Goal: Task Accomplishment & Management: Use online tool/utility

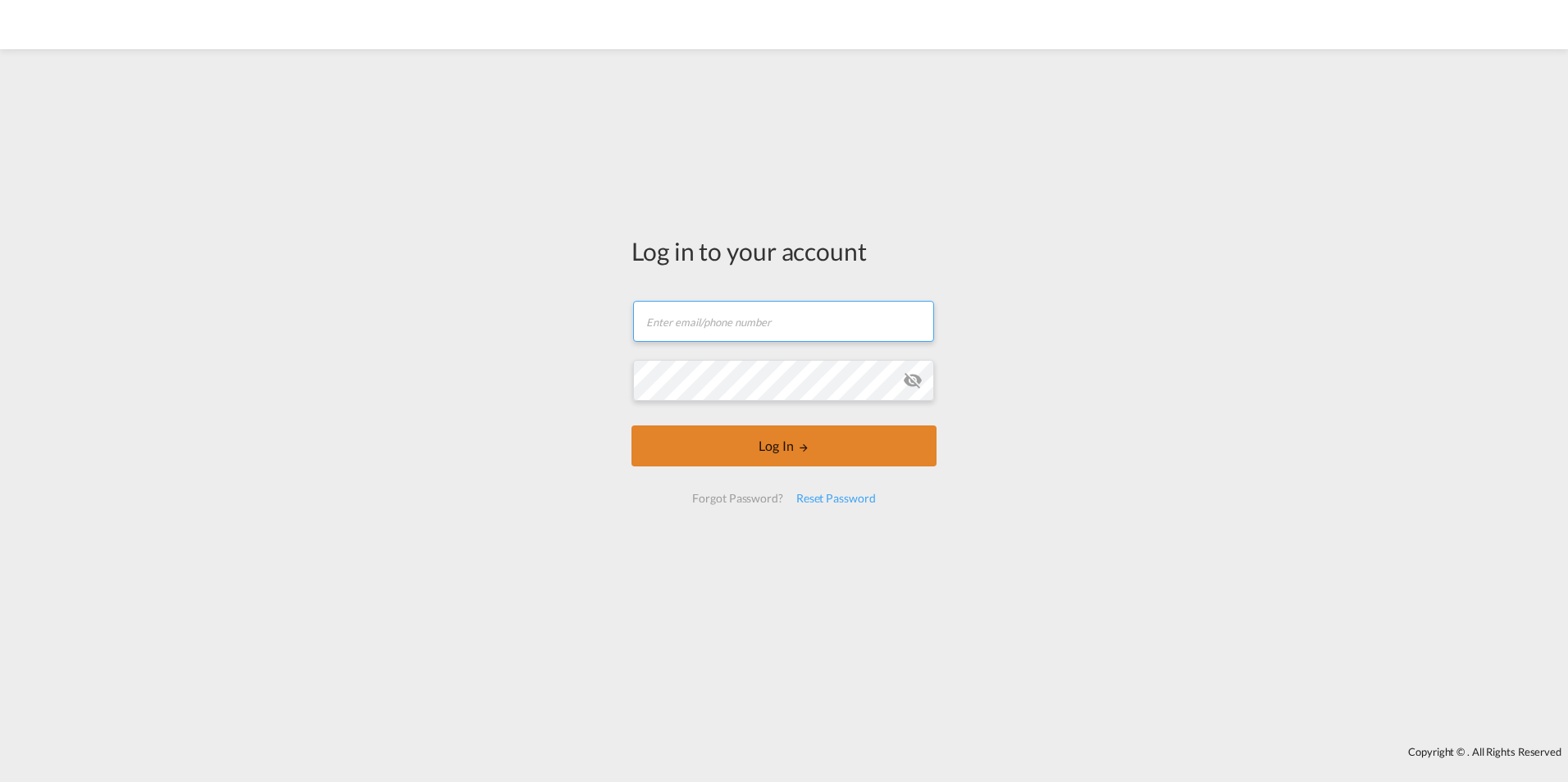
type input "[PERSON_NAME][EMAIL_ADDRESS][PERSON_NAME][DOMAIN_NAME]"
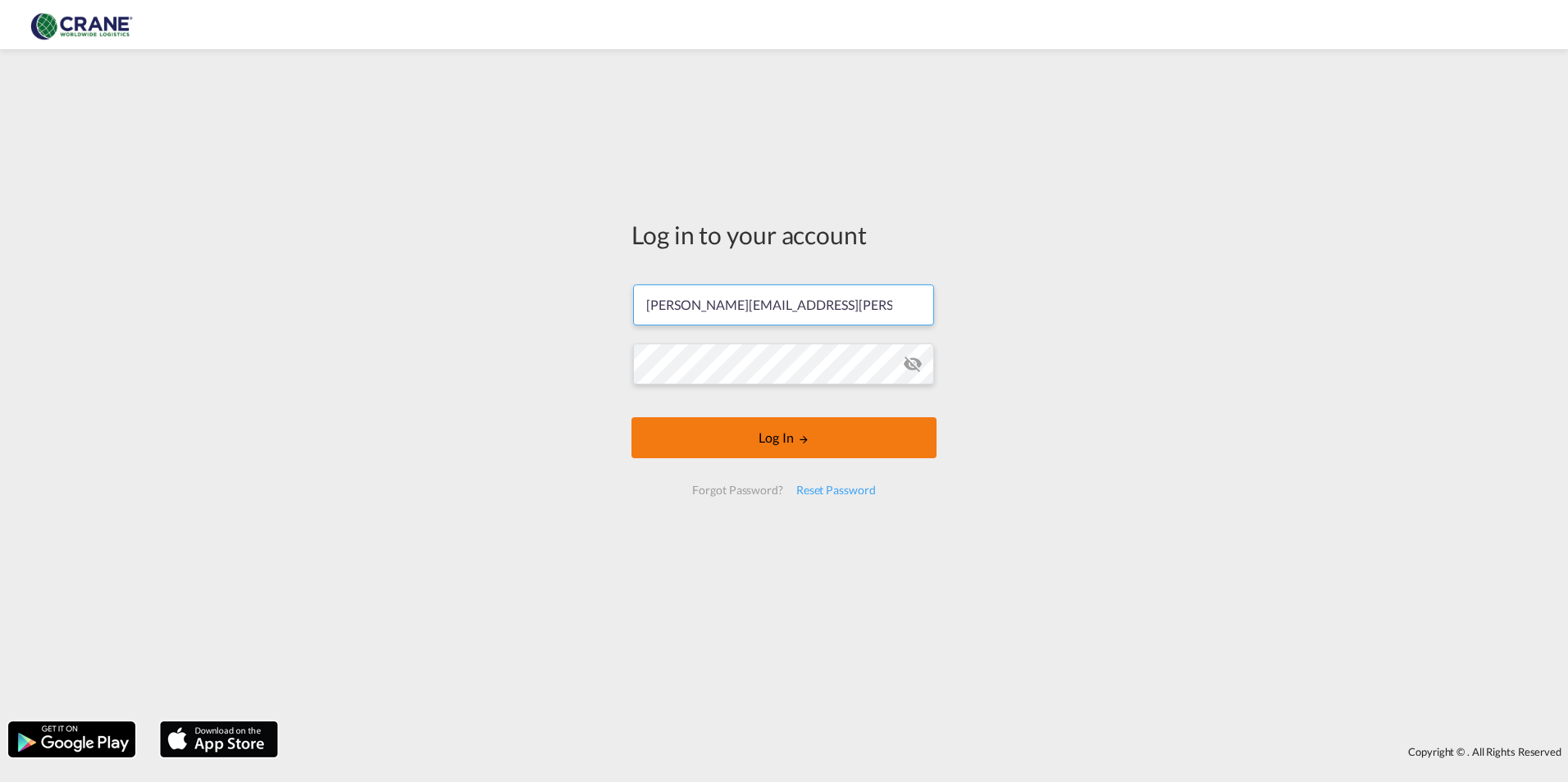
click at [733, 450] on button "Log In" at bounding box center [784, 438] width 305 height 41
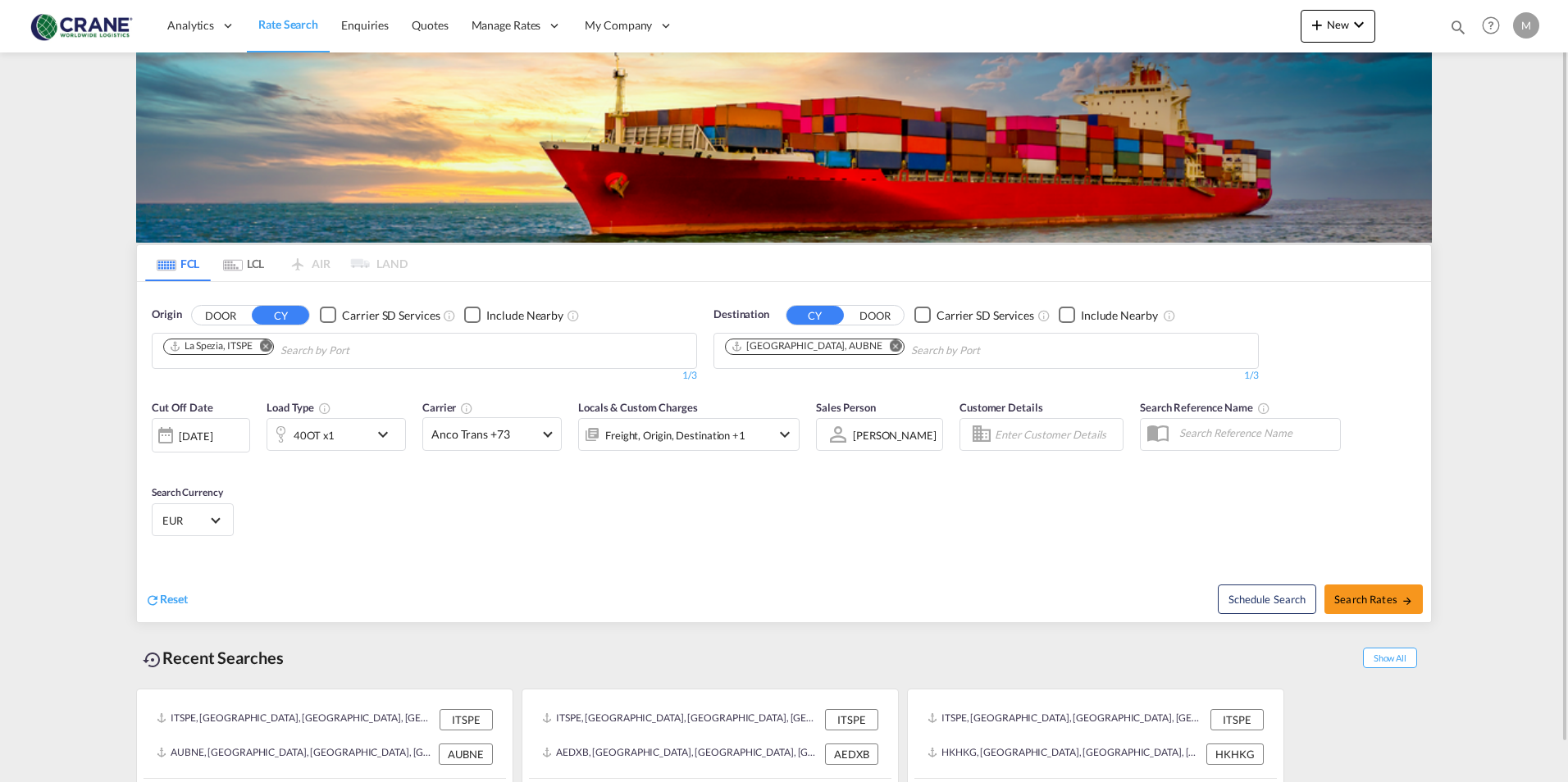
click at [266, 346] on md-icon "Remove" at bounding box center [266, 346] width 12 height 12
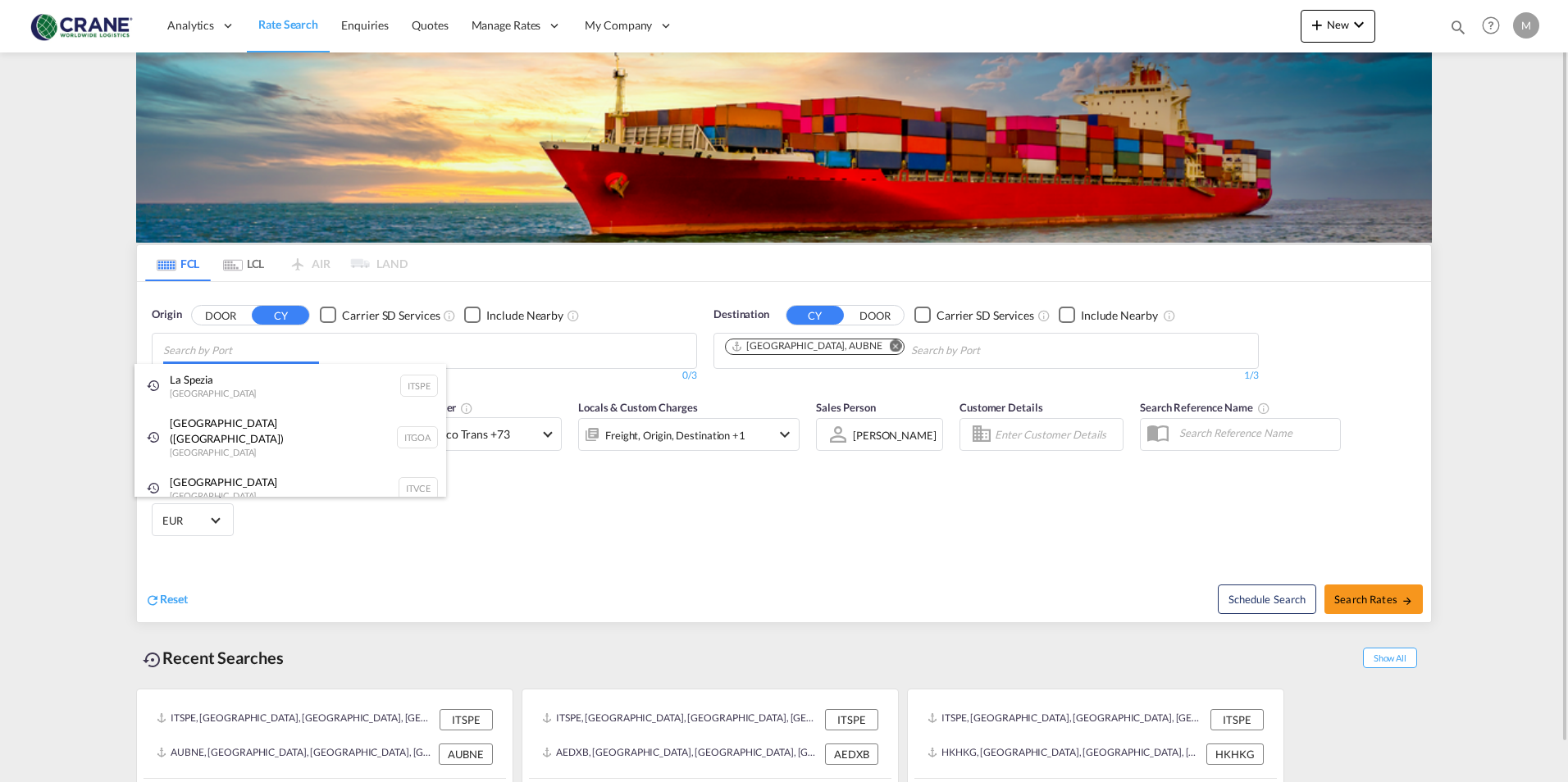
click at [288, 354] on body "Analytics Reports Dashboard Rate Search Enquiries Quotes" at bounding box center [784, 391] width 1568 height 782
drag, startPoint x: 225, startPoint y: 345, endPoint x: 68, endPoint y: 350, distance: 157.1
drag, startPoint x: 194, startPoint y: 352, endPoint x: 80, endPoint y: 352, distance: 114.0
click at [80, 352] on body "Analytics Reports Dashboard Rate Search Enquiries Quotes" at bounding box center [784, 391] width 1568 height 782
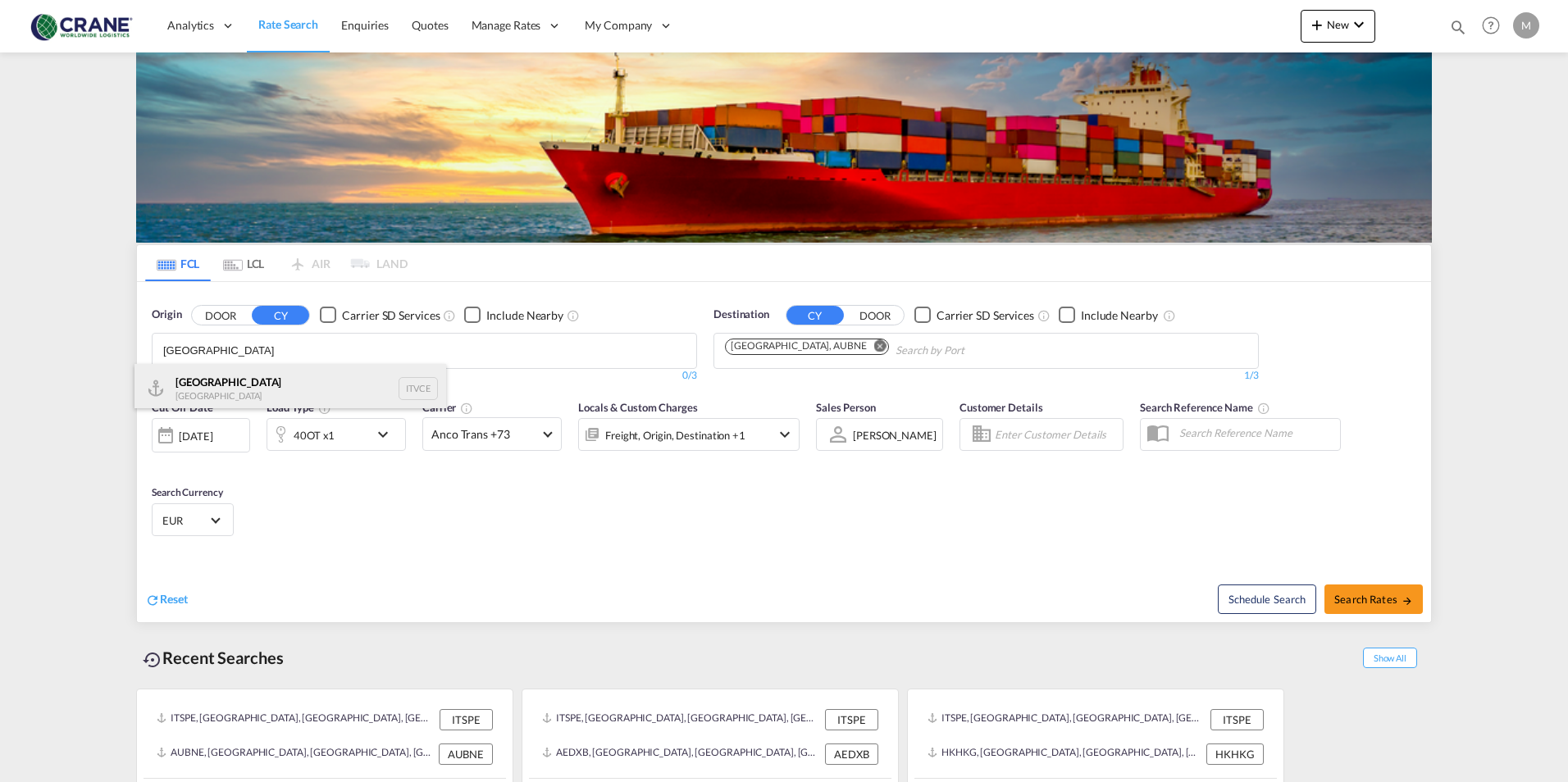
type input "[GEOGRAPHIC_DATA]"
click at [216, 381] on div "Venezia [GEOGRAPHIC_DATA] ITVCE" at bounding box center [290, 388] width 312 height 49
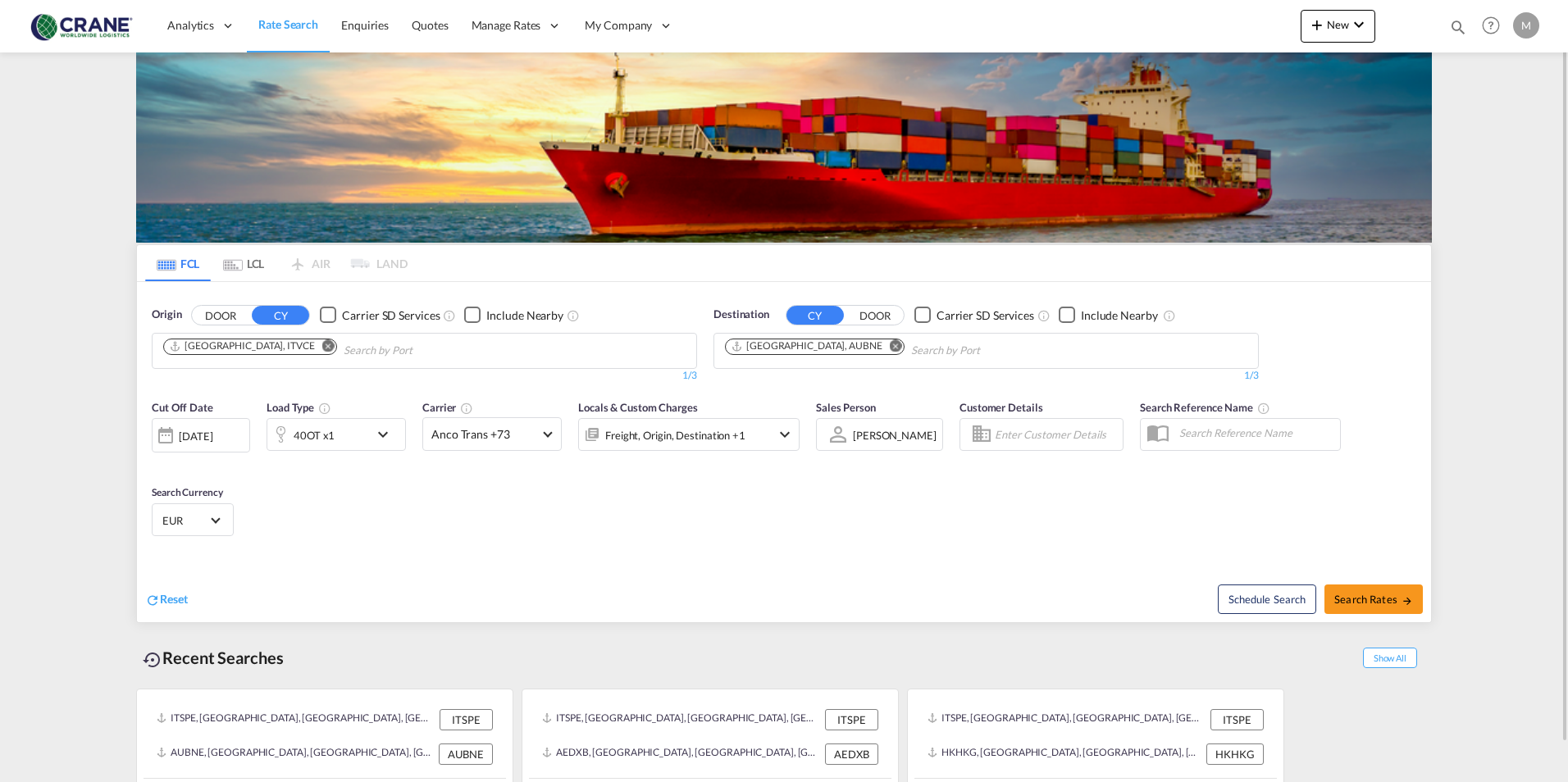
click at [890, 343] on md-icon "Remove" at bounding box center [896, 346] width 12 height 12
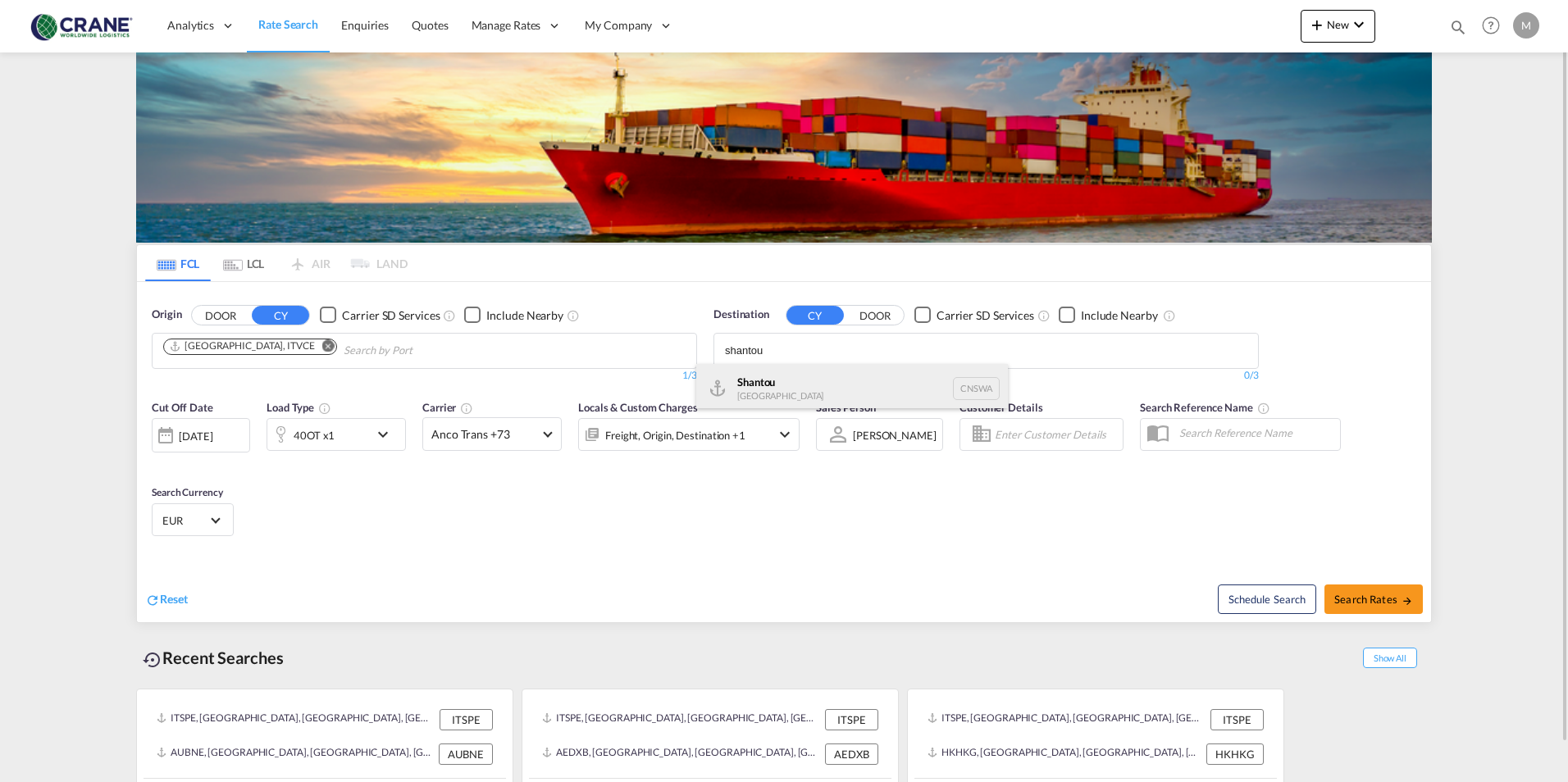
type input "shantou"
click at [789, 382] on div "Shantou [GEOGRAPHIC_DATA] CNSWA" at bounding box center [852, 388] width 312 height 49
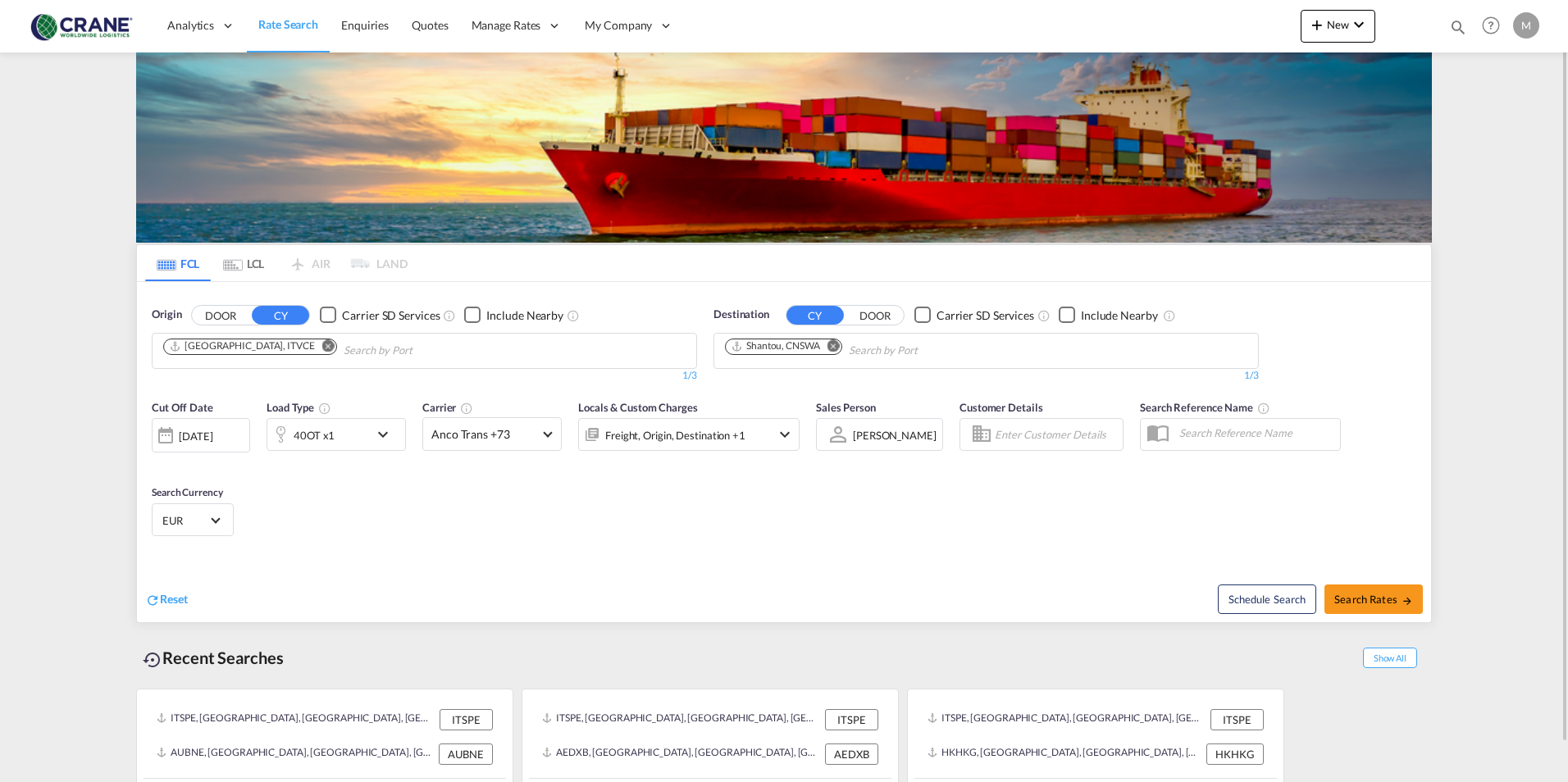
click at [383, 431] on md-icon "icon-chevron-down" at bounding box center [387, 434] width 28 height 20
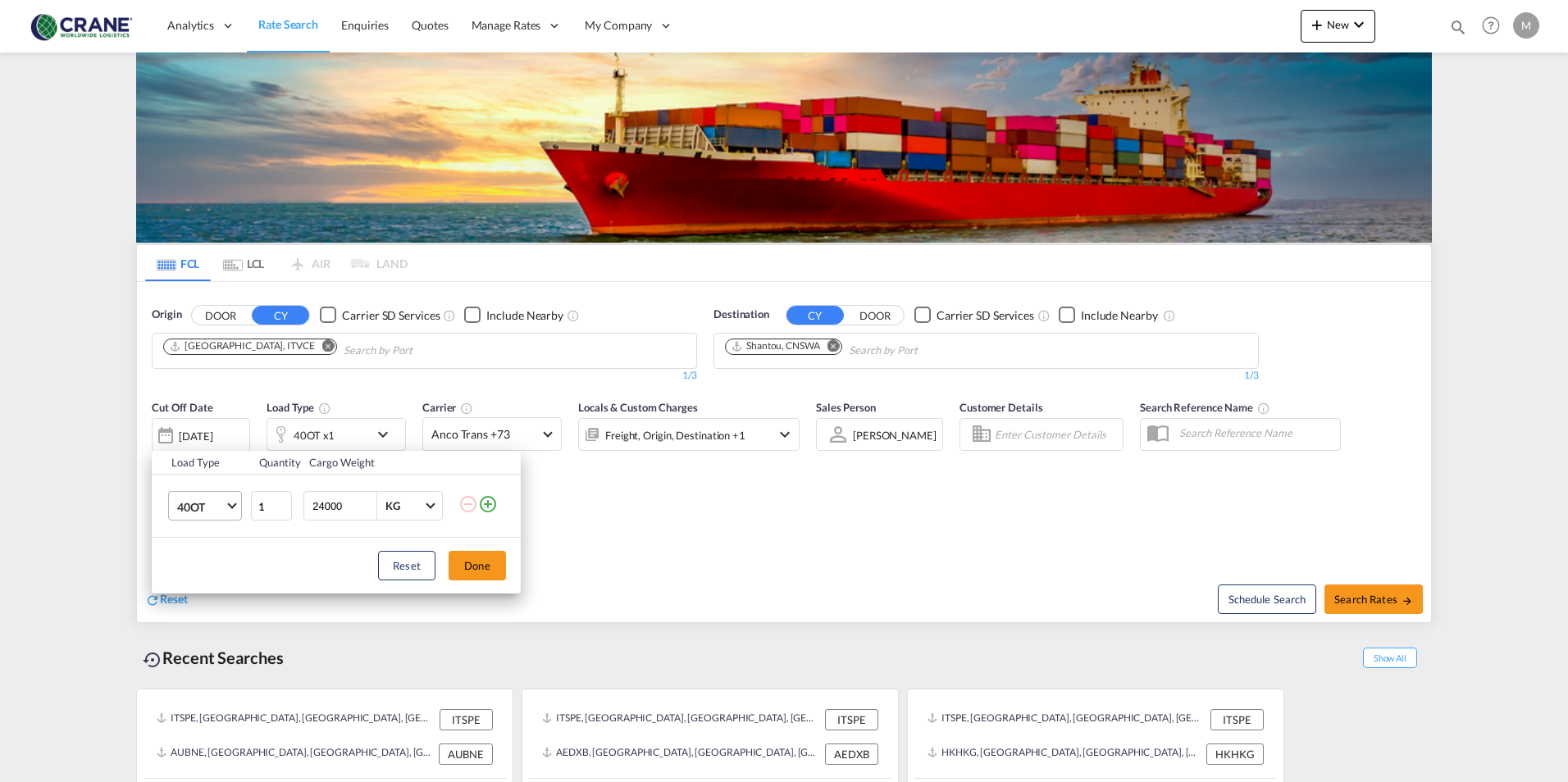
click at [235, 508] on md-select-value "40OT" at bounding box center [208, 506] width 66 height 28
click at [209, 498] on md-option "40HC" at bounding box center [220, 500] width 111 height 39
drag, startPoint x: 276, startPoint y: 506, endPoint x: 194, endPoint y: 506, distance: 82.0
click at [194, 506] on tr "40HC 1 24000 KG KG" at bounding box center [336, 507] width 369 height 63
type input "2"
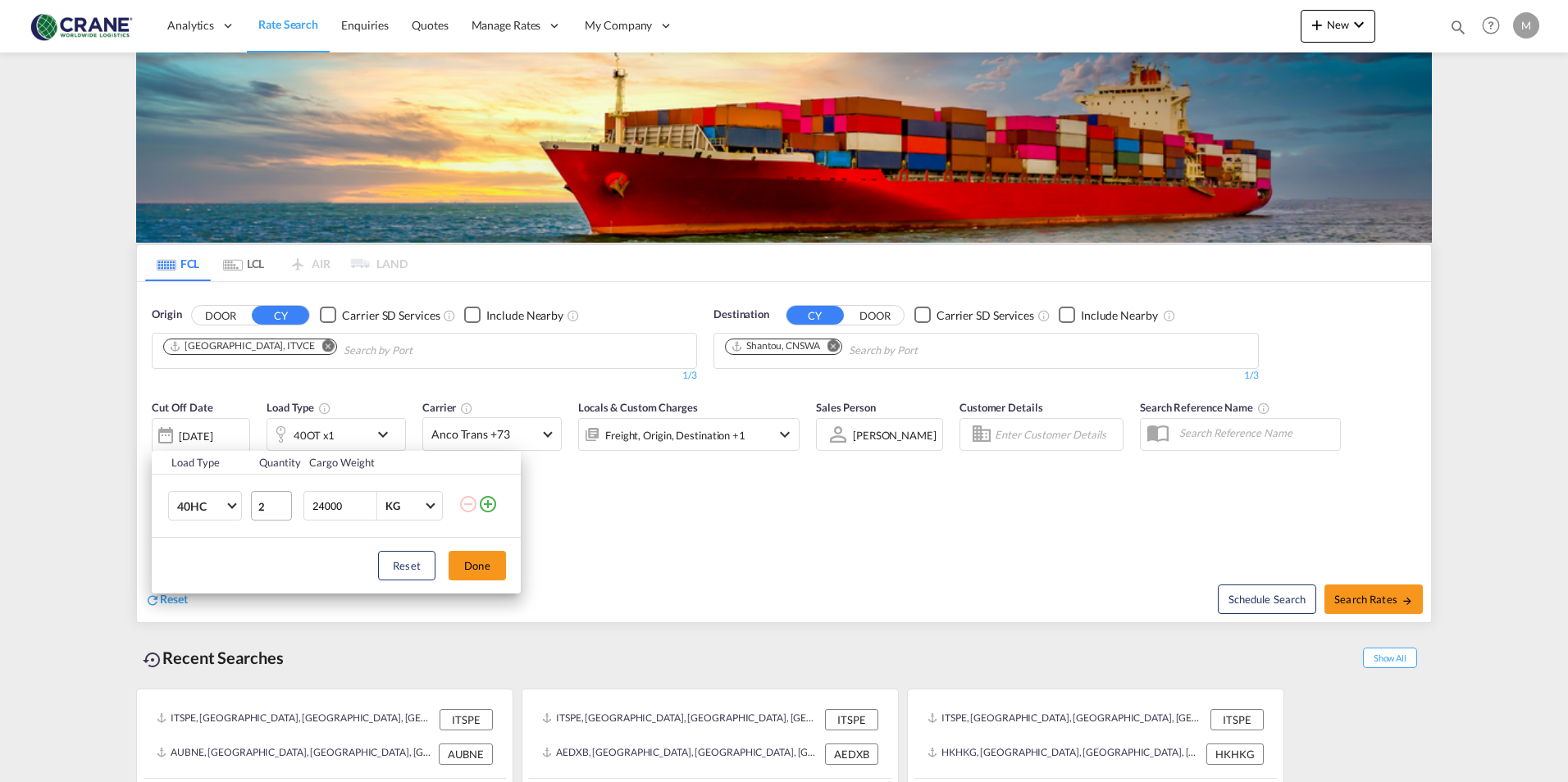
drag, startPoint x: 345, startPoint y: 507, endPoint x: 285, endPoint y: 507, distance: 60.0
click at [285, 507] on tr "40HC 2 24000 KG KG" at bounding box center [336, 507] width 369 height 63
type input "22000"
click at [468, 561] on button "Done" at bounding box center [477, 566] width 57 height 29
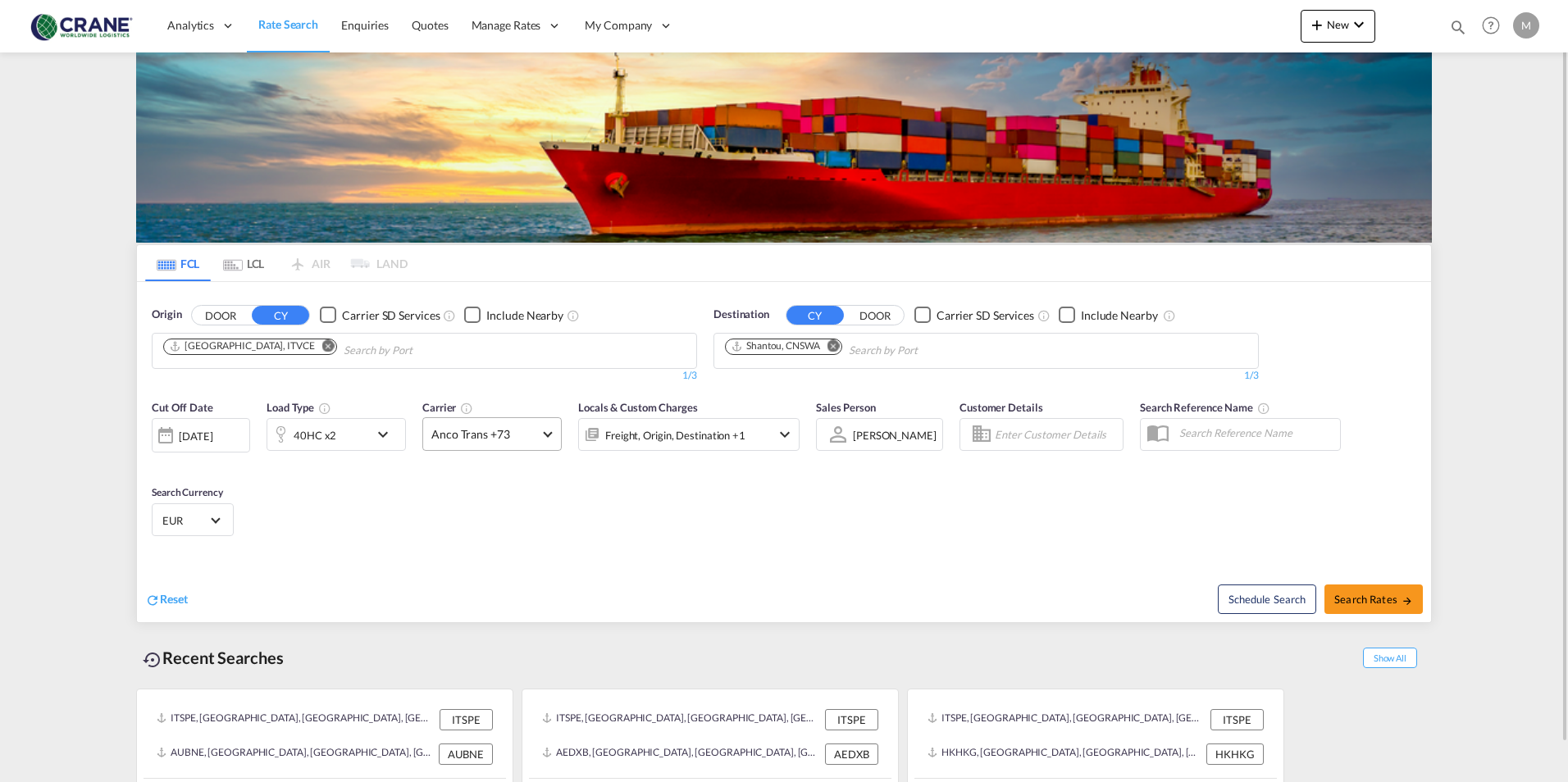
click at [558, 437] on md-select-value "Anco Trans +73" at bounding box center [491, 434] width 138 height 32
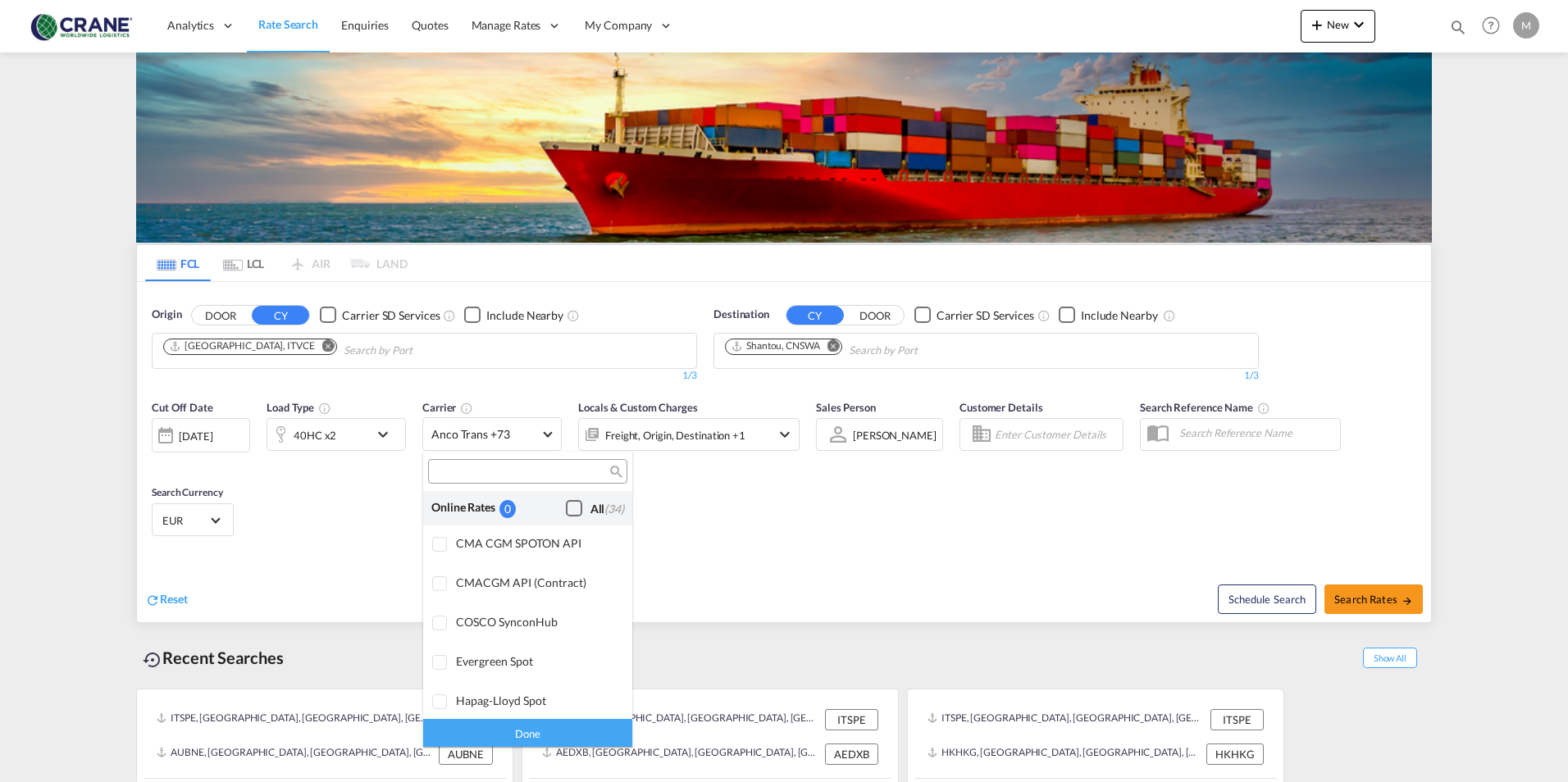
click at [568, 503] on div "Checkbox No Ink" at bounding box center [573, 507] width 16 height 16
click at [551, 731] on div "Done" at bounding box center [527, 732] width 209 height 29
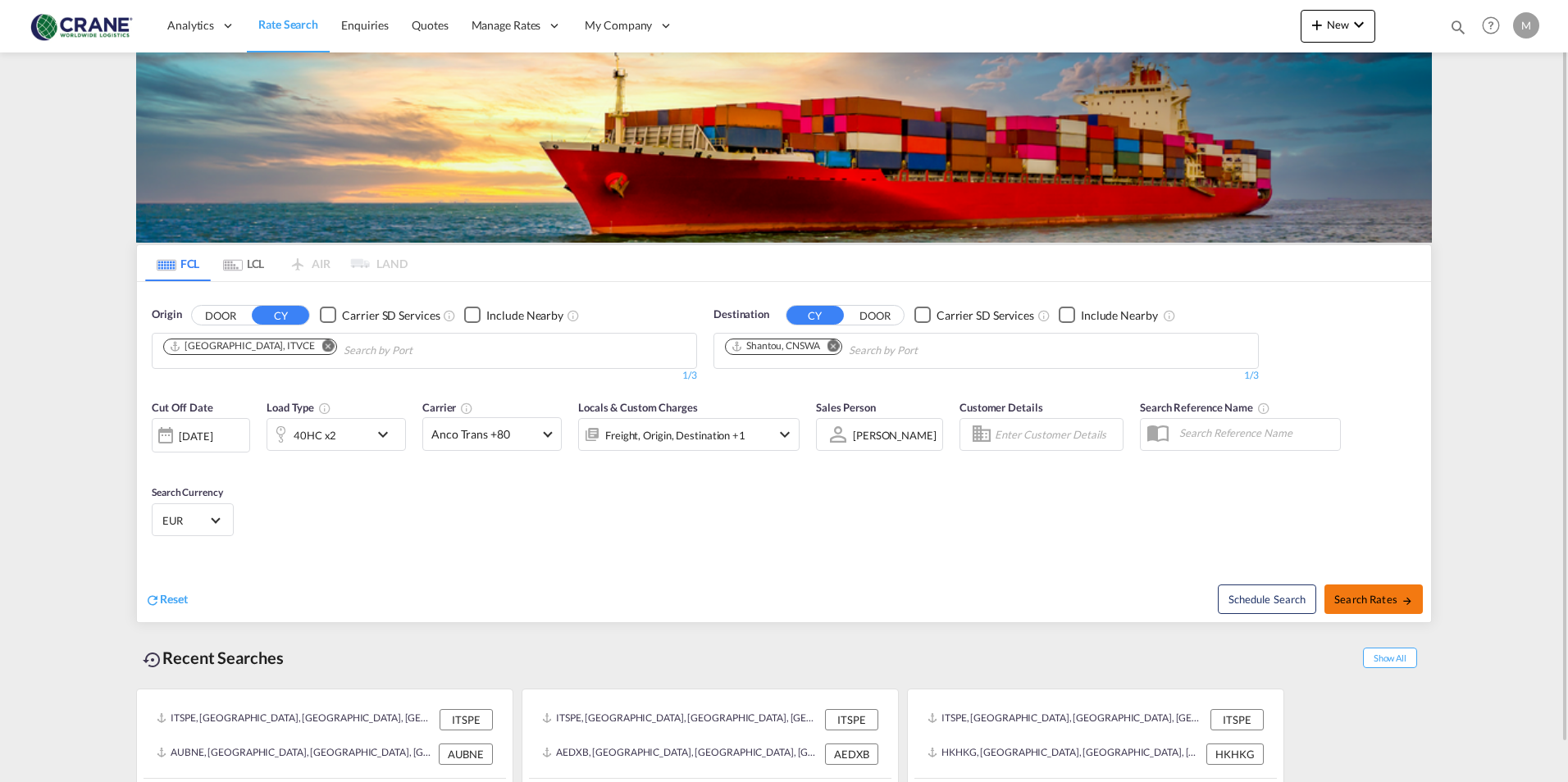
click at [1360, 601] on span "Search Rates" at bounding box center [1374, 599] width 79 height 13
type input "ITVCE to CNSWA / [DATE]"
